Goal: Task Accomplishment & Management: Manage account settings

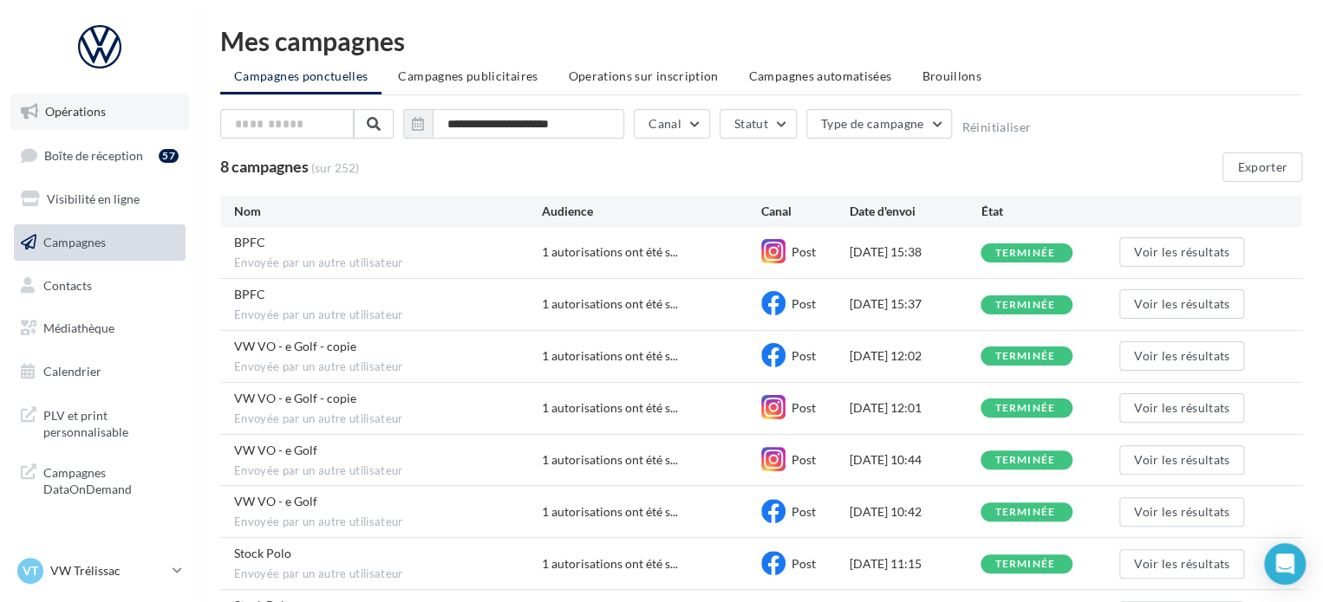
click at [128, 114] on link "Opérations" at bounding box center [99, 112] width 179 height 36
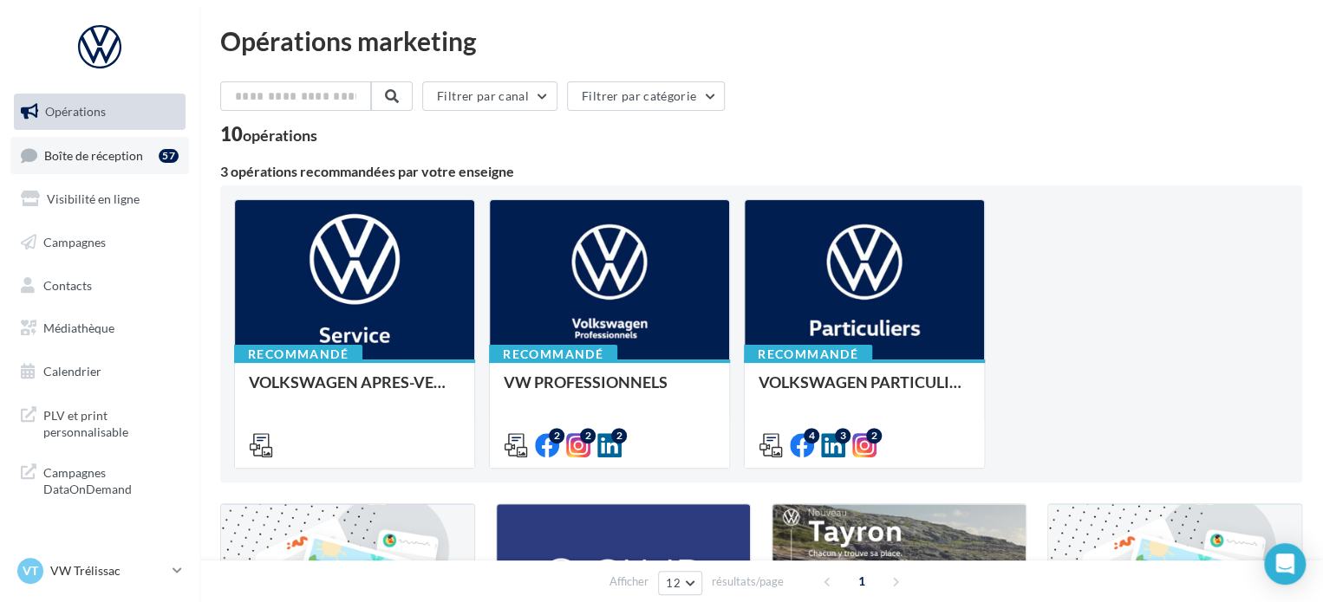
click at [141, 161] on span "Boîte de réception" at bounding box center [93, 154] width 99 height 15
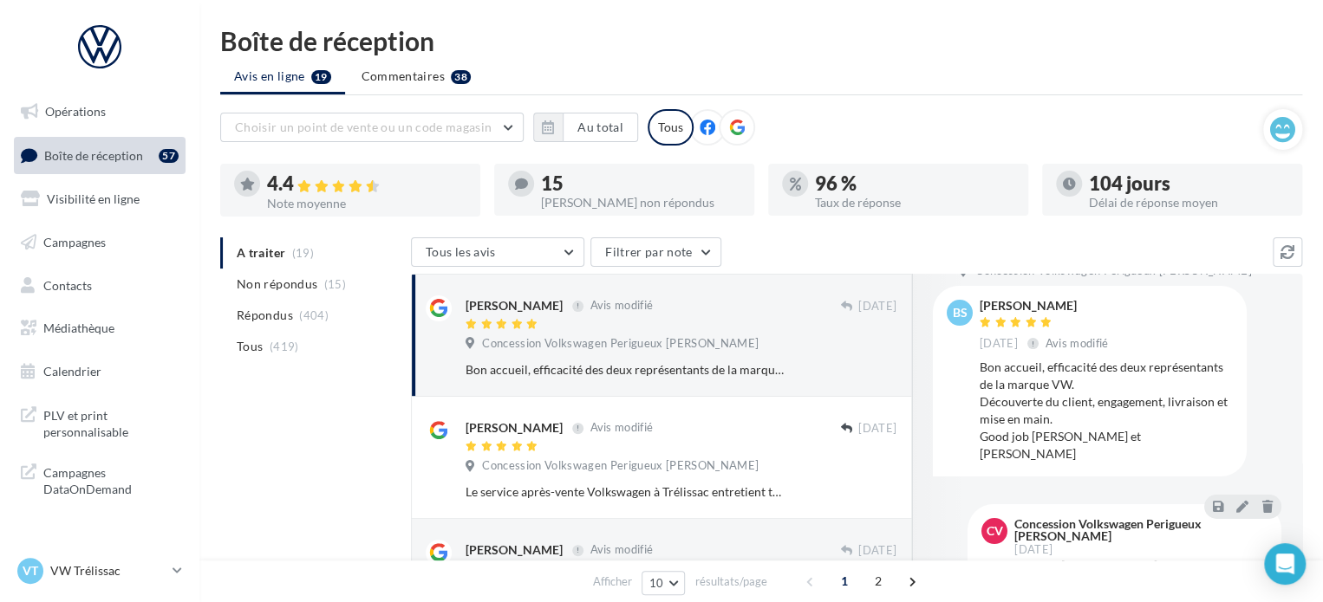
scroll to position [34, 0]
click at [504, 250] on button "Tous les avis" at bounding box center [497, 251] width 173 height 29
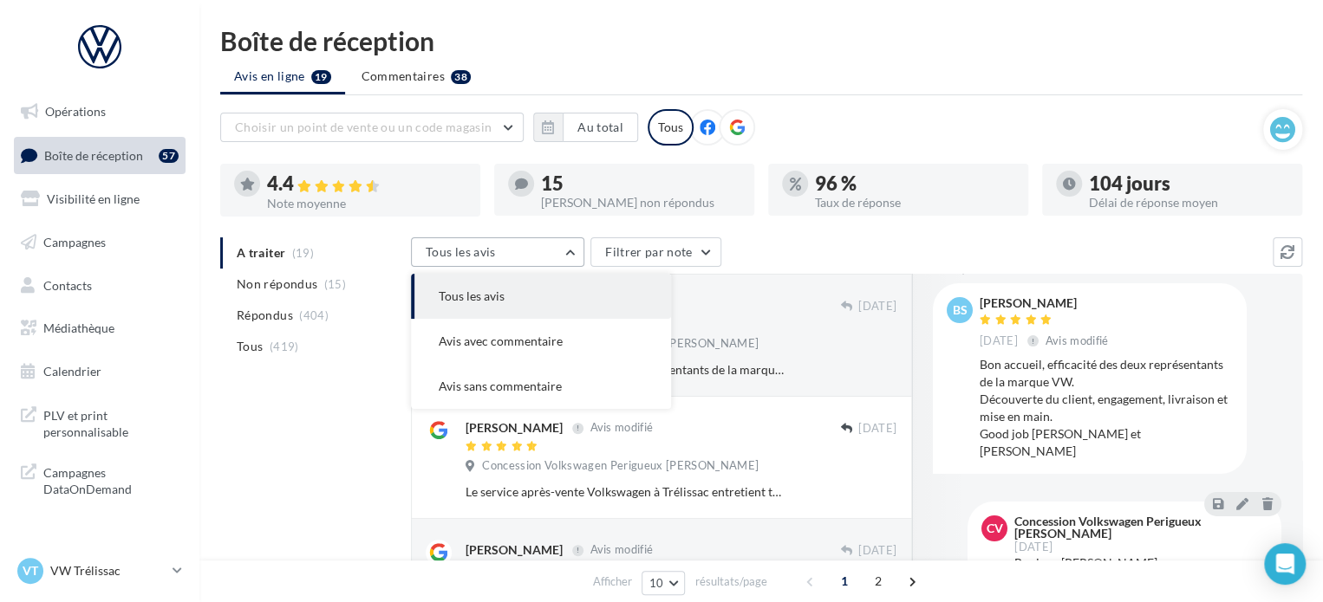
click at [503, 237] on button "Tous les avis" at bounding box center [497, 251] width 173 height 29
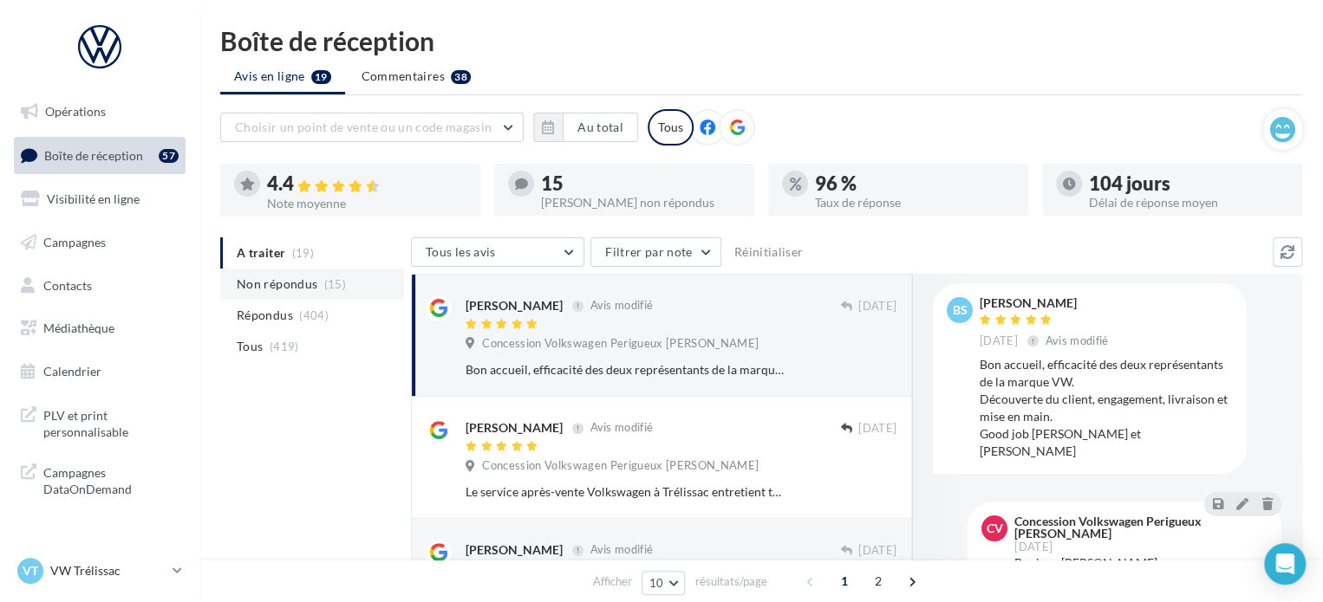
click at [341, 281] on span "(15)" at bounding box center [335, 284] width 22 height 14
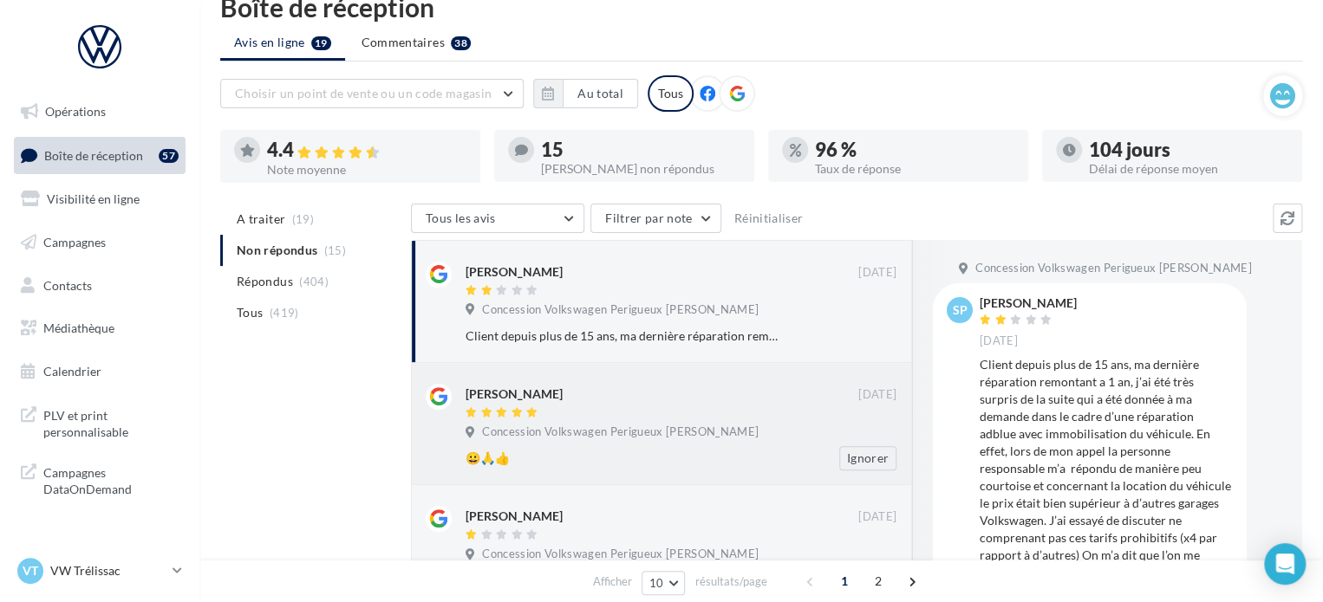
scroll to position [31, 0]
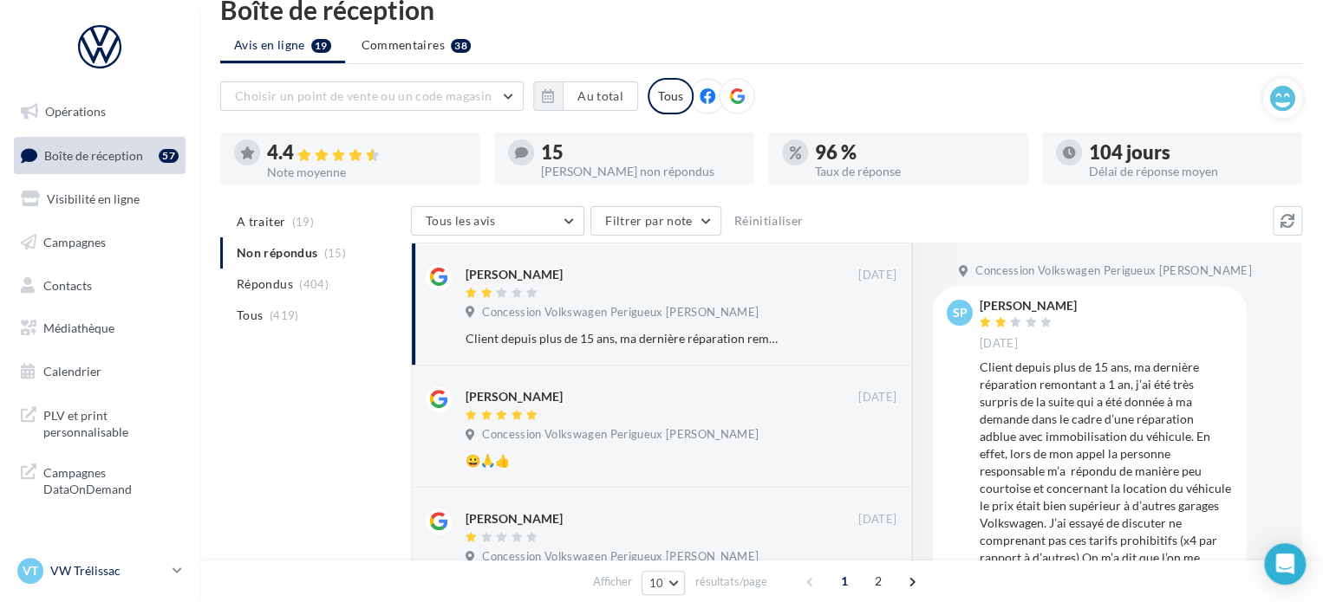
click at [135, 569] on p "VW Trélissac" at bounding box center [107, 570] width 115 height 17
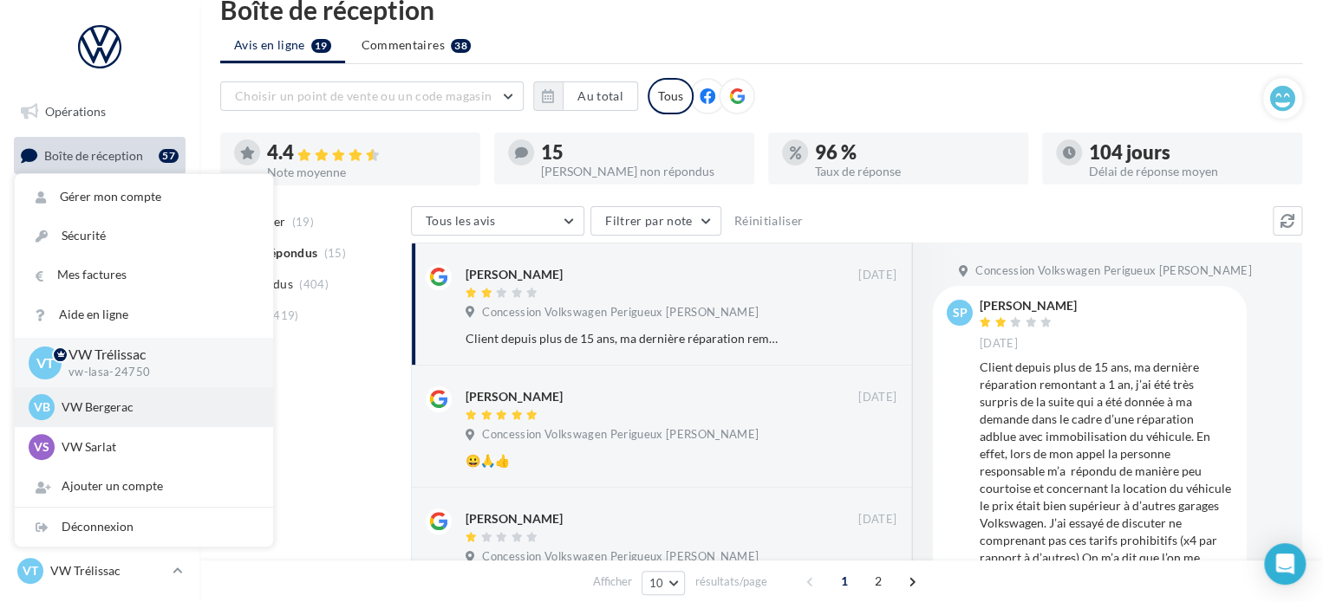
click at [128, 422] on div "VB VW Bergerac vw-lasa-24100" at bounding box center [144, 407] width 258 height 40
click at [121, 413] on p "VW Bergerac" at bounding box center [157, 407] width 191 height 17
